Goal: Task Accomplishment & Management: Use online tool/utility

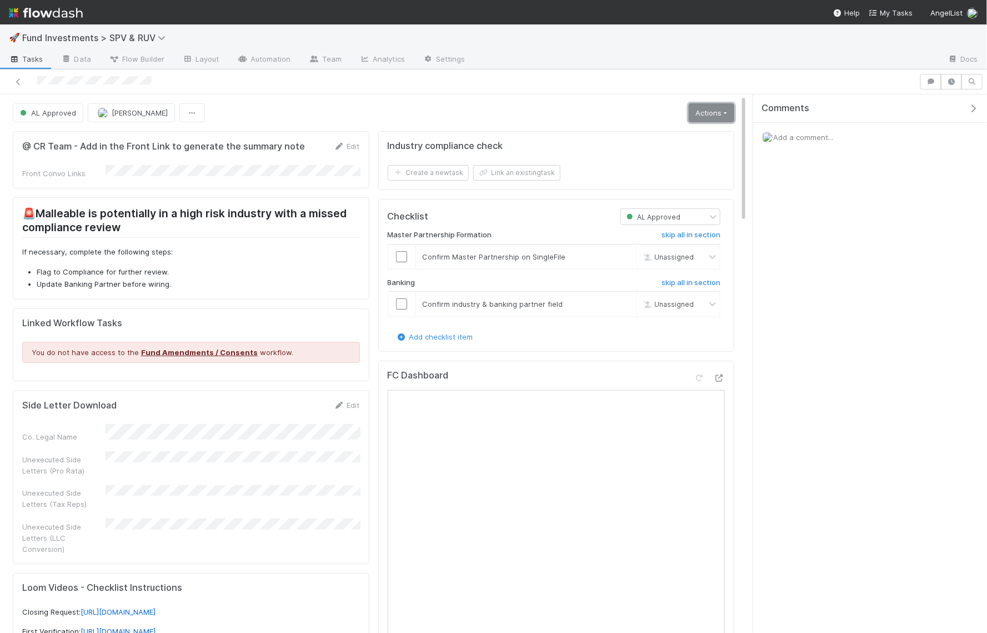
click at [722, 108] on link "Actions" at bounding box center [712, 112] width 46 height 19
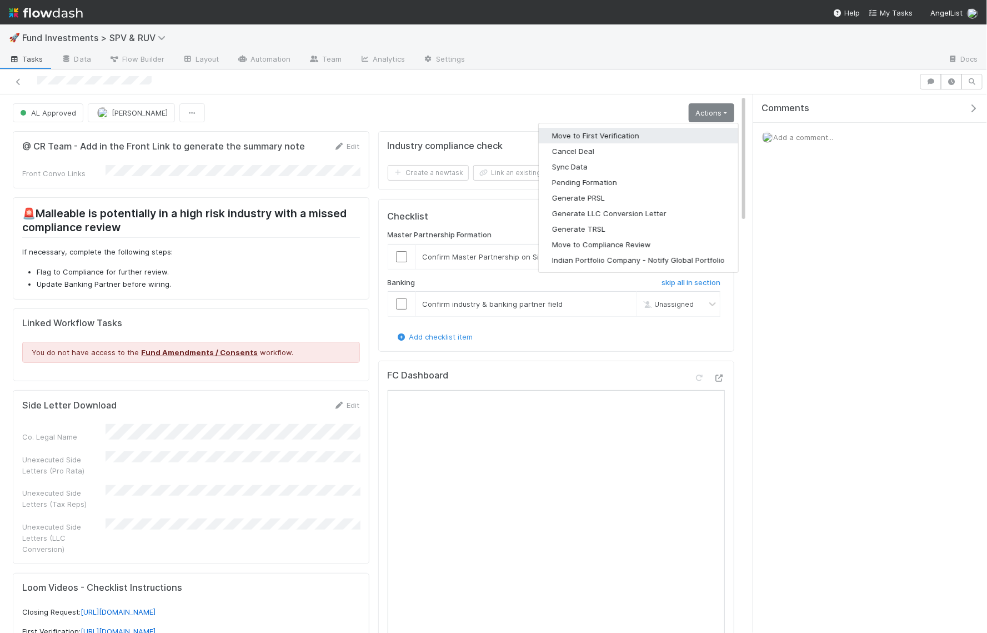
click at [636, 132] on button "Move to First Verification" at bounding box center [638, 136] width 199 height 16
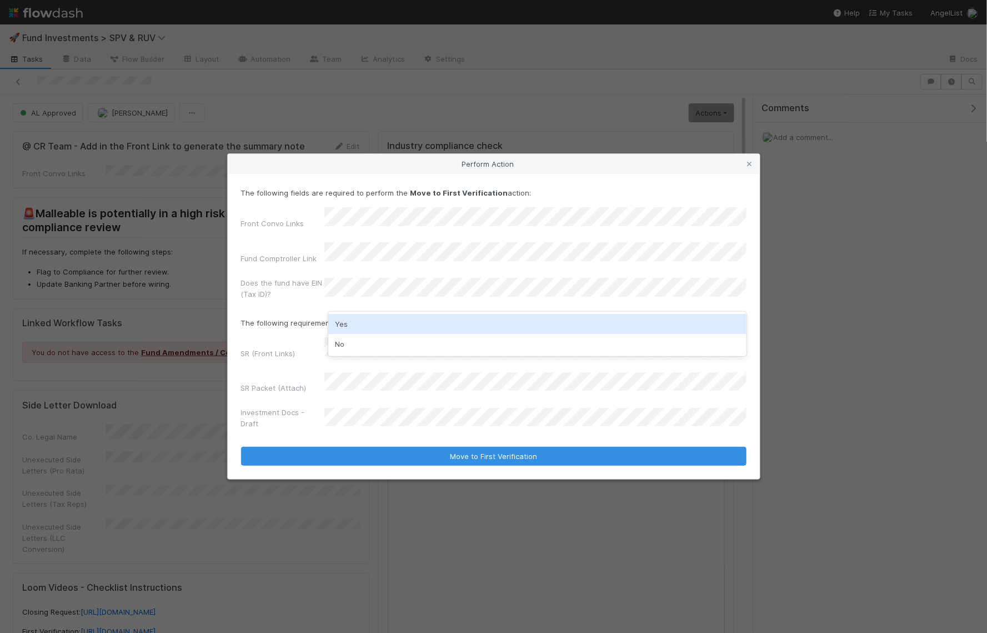
click at [357, 321] on div "Yes" at bounding box center [537, 324] width 418 height 20
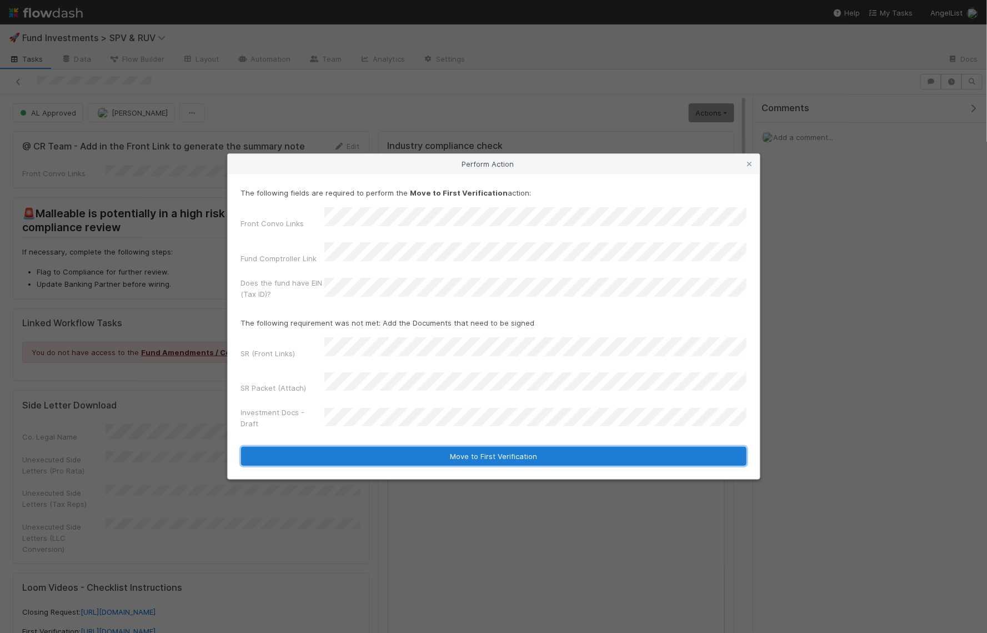
click at [363, 447] on button "Move to First Verification" at bounding box center [494, 456] width 506 height 19
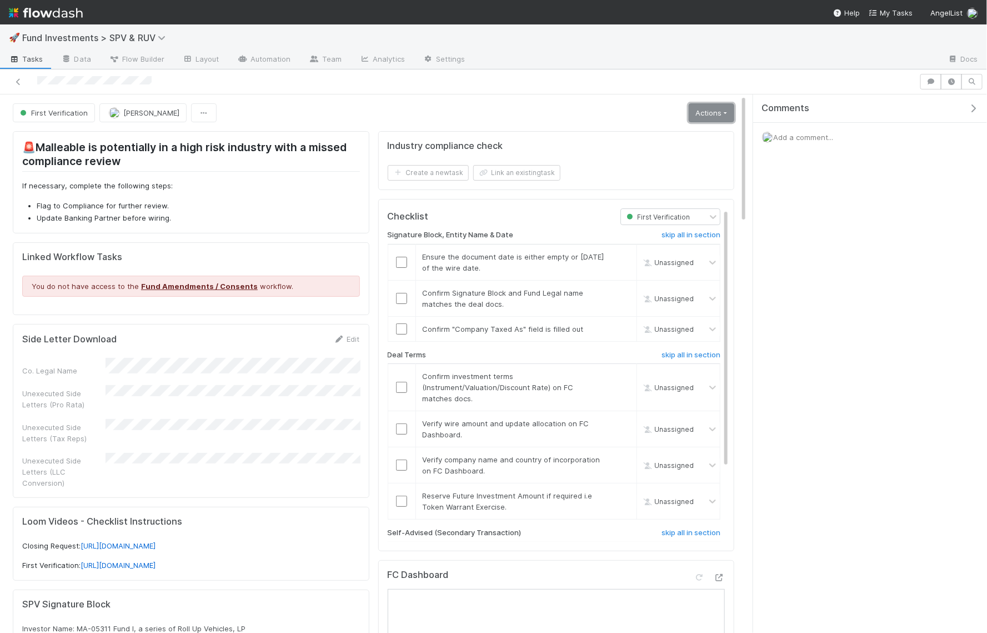
click at [703, 104] on link "Actions" at bounding box center [712, 112] width 46 height 19
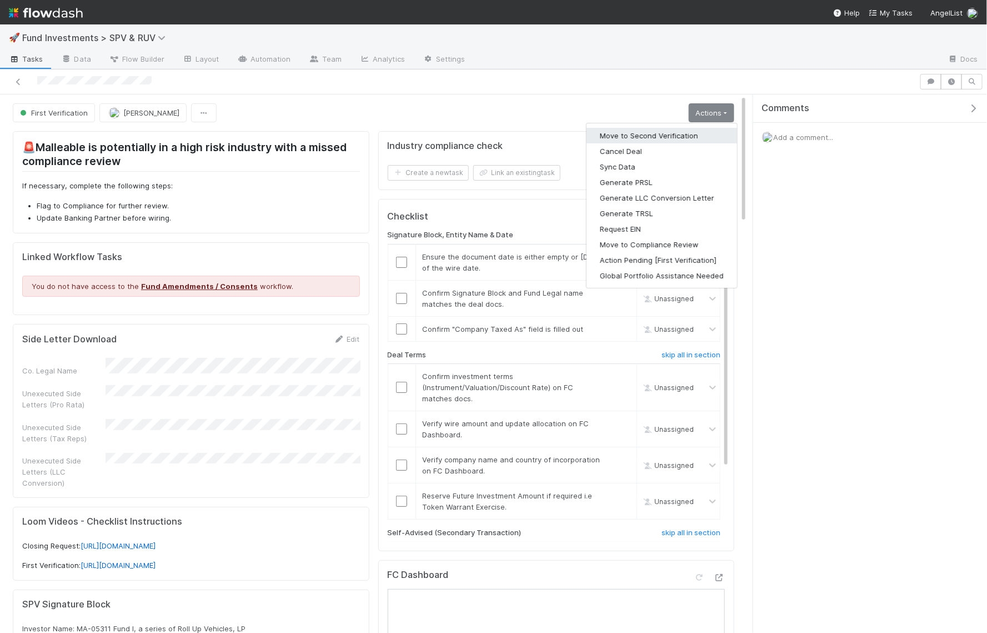
click at [663, 136] on button "Move to Second Verification" at bounding box center [662, 136] width 151 height 16
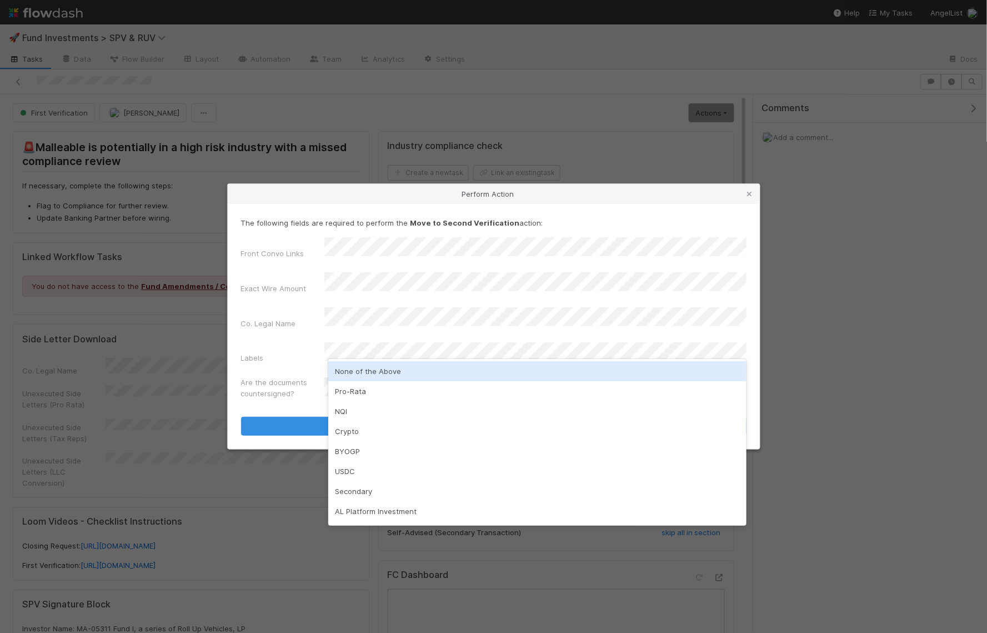
click at [370, 370] on div "None of the Above" at bounding box center [537, 371] width 418 height 20
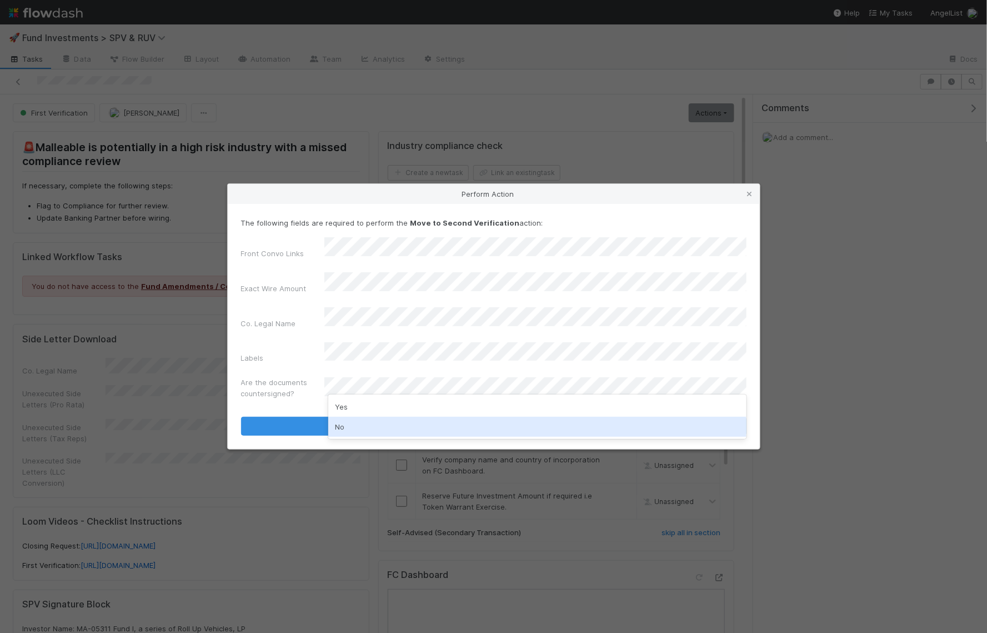
click at [371, 423] on div "No" at bounding box center [537, 427] width 418 height 20
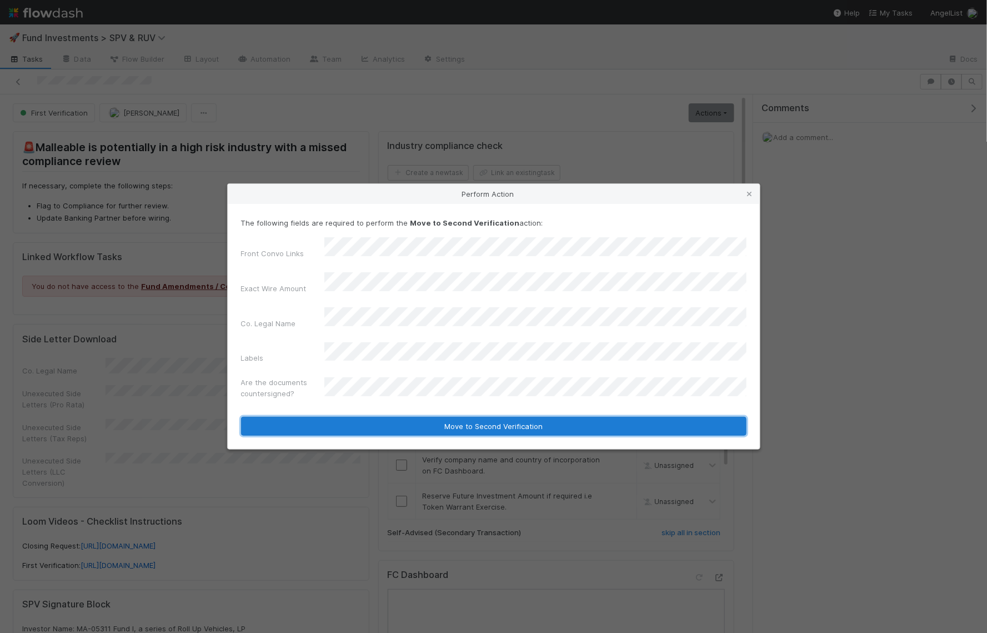
click at [376, 417] on button "Move to Second Verification" at bounding box center [494, 426] width 506 height 19
